Goal: Answer question/provide support: Share knowledge or assist other users

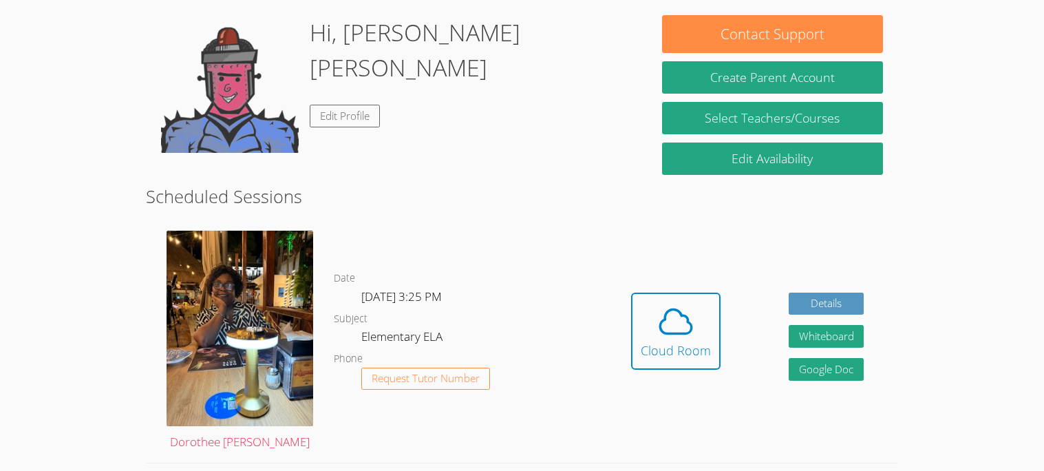
scroll to position [148, 0]
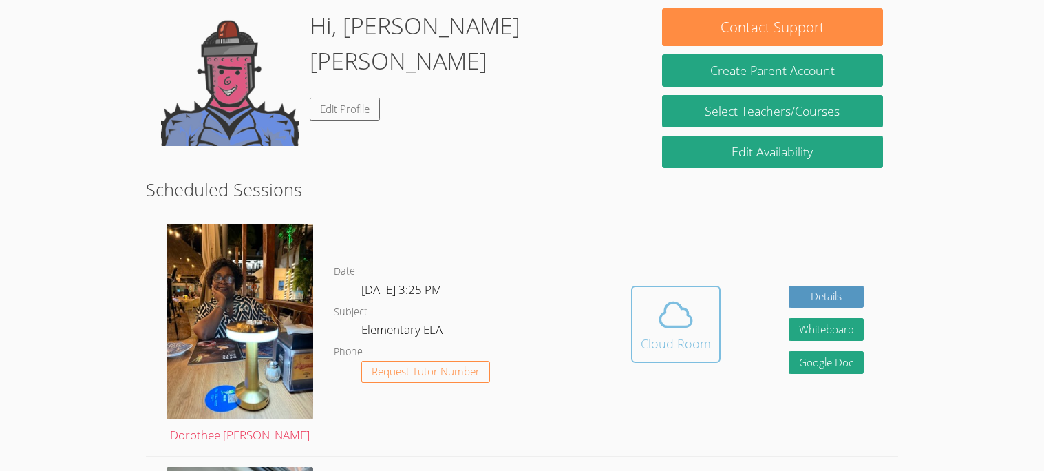
click at [668, 298] on icon at bounding box center [676, 314] width 39 height 39
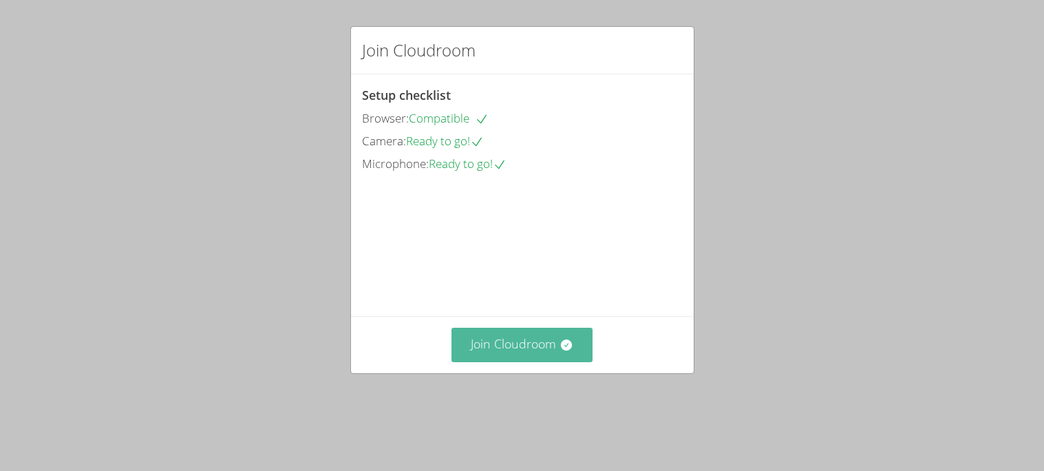
click at [497, 361] on button "Join Cloudroom" at bounding box center [521, 345] width 141 height 34
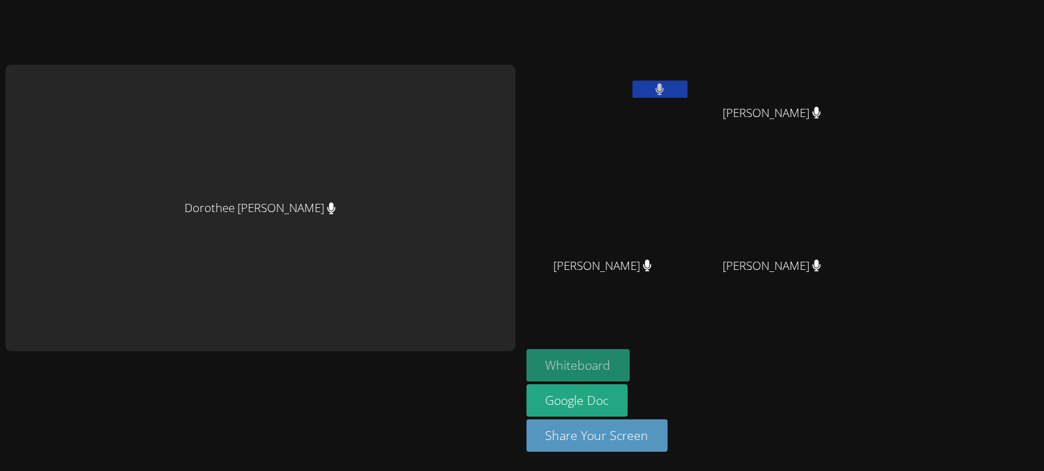
click at [544, 365] on button "Whiteboard" at bounding box center [578, 365] width 104 height 32
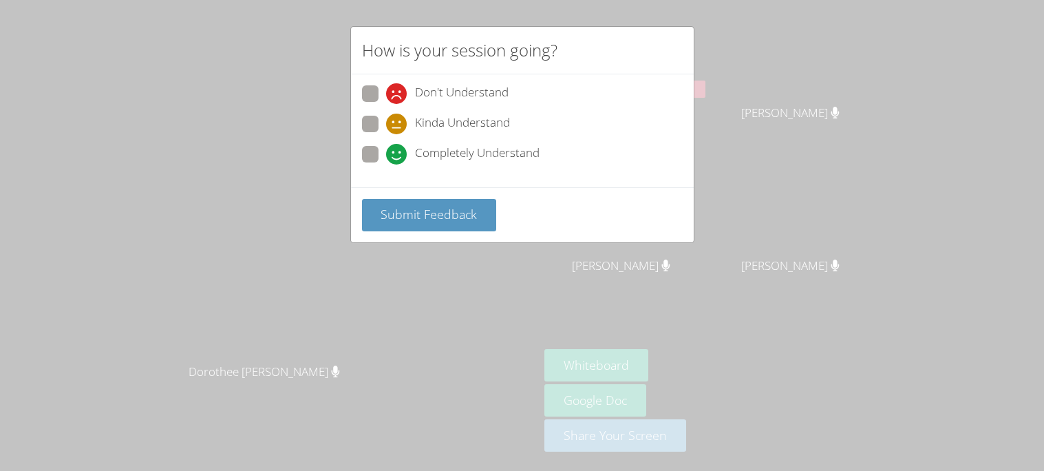
click at [397, 153] on icon at bounding box center [396, 154] width 21 height 21
click at [397, 153] on input "Completely Understand" at bounding box center [392, 152] width 12 height 12
radio input "true"
click at [397, 206] on span "Submit Feedback" at bounding box center [429, 214] width 96 height 17
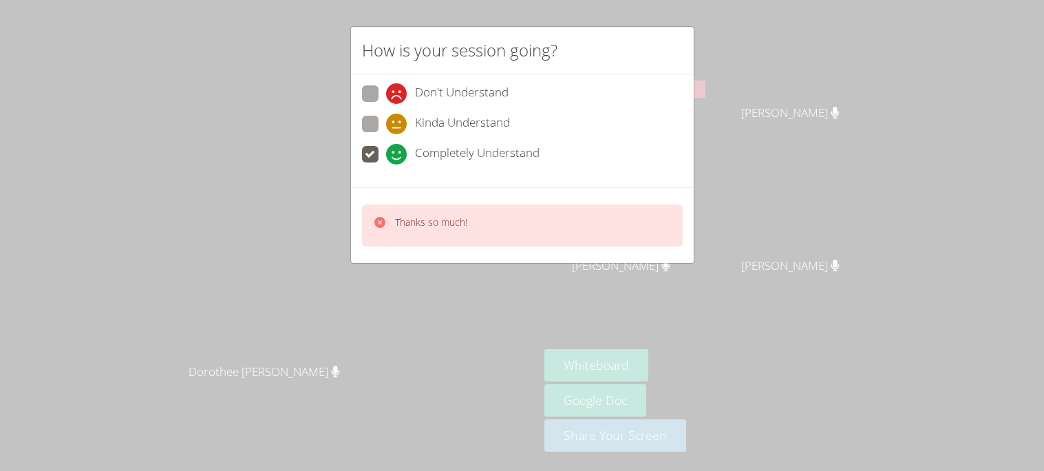
click at [439, 232] on div "Thanks so much!" at bounding box center [431, 225] width 72 height 20
click at [560, 277] on div "How is your session going? Don't Understand Kinda Understand Completely Underst…" at bounding box center [522, 235] width 1044 height 471
click at [579, 302] on div "How is your session going? Don't Understand Kinda Understand Completely Underst…" at bounding box center [522, 235] width 1044 height 471
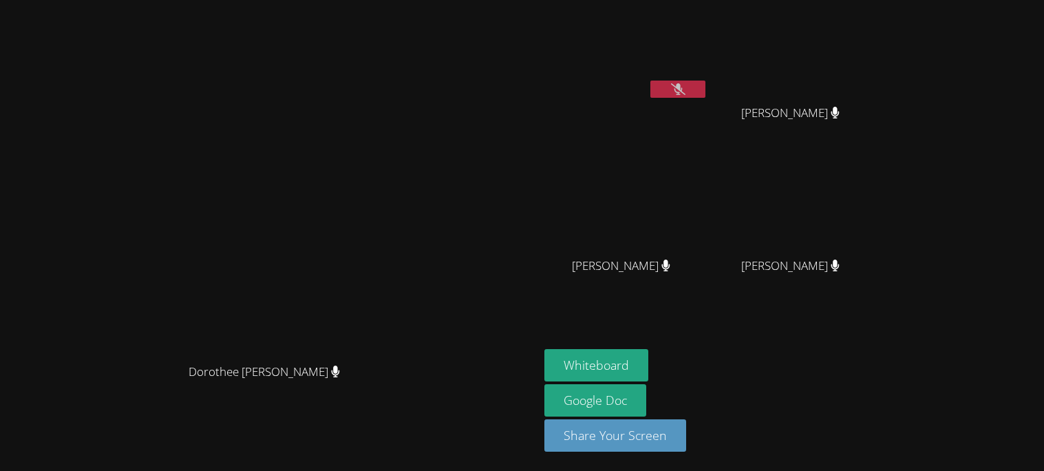
click at [685, 86] on icon at bounding box center [678, 89] width 14 height 12
